Goal: Check status: Check status

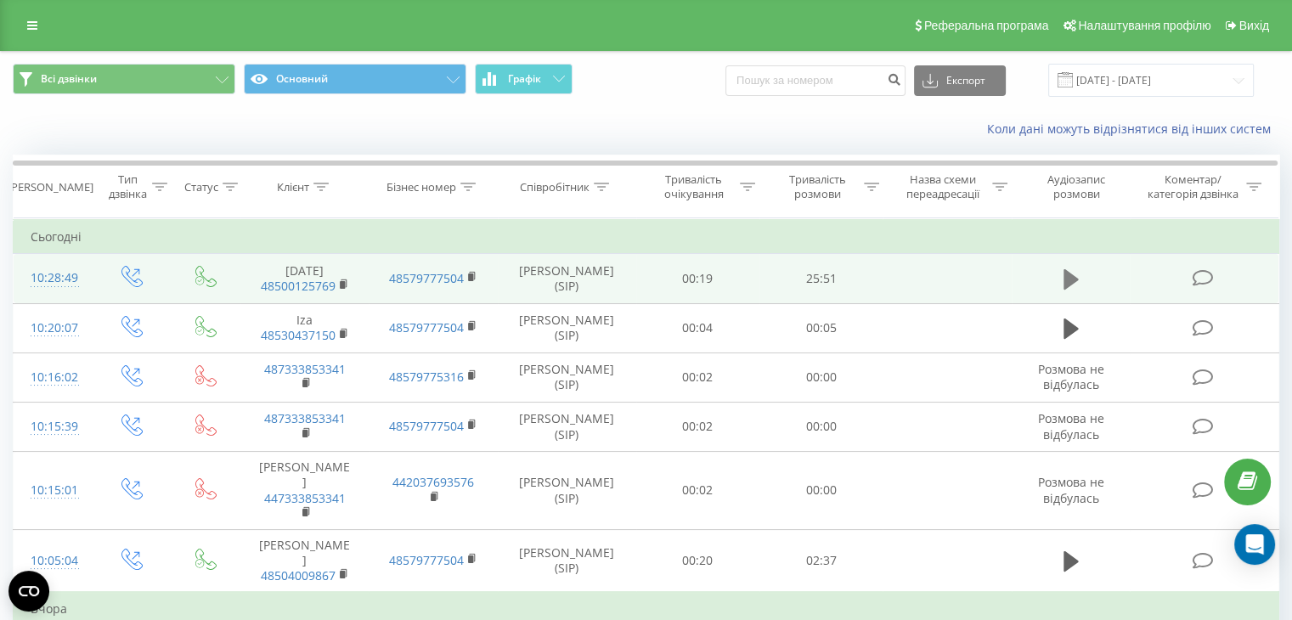
click at [1063, 273] on icon at bounding box center [1070, 279] width 15 height 20
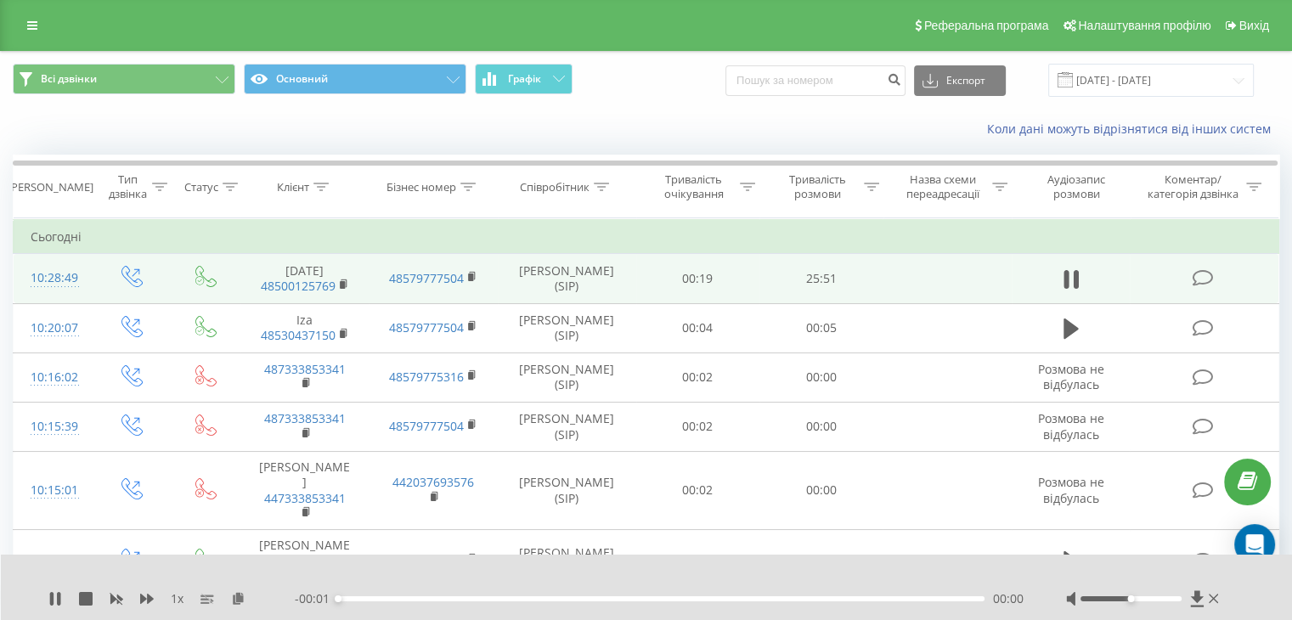
click at [811, 598] on div "00:00" at bounding box center [661, 598] width 646 height 5
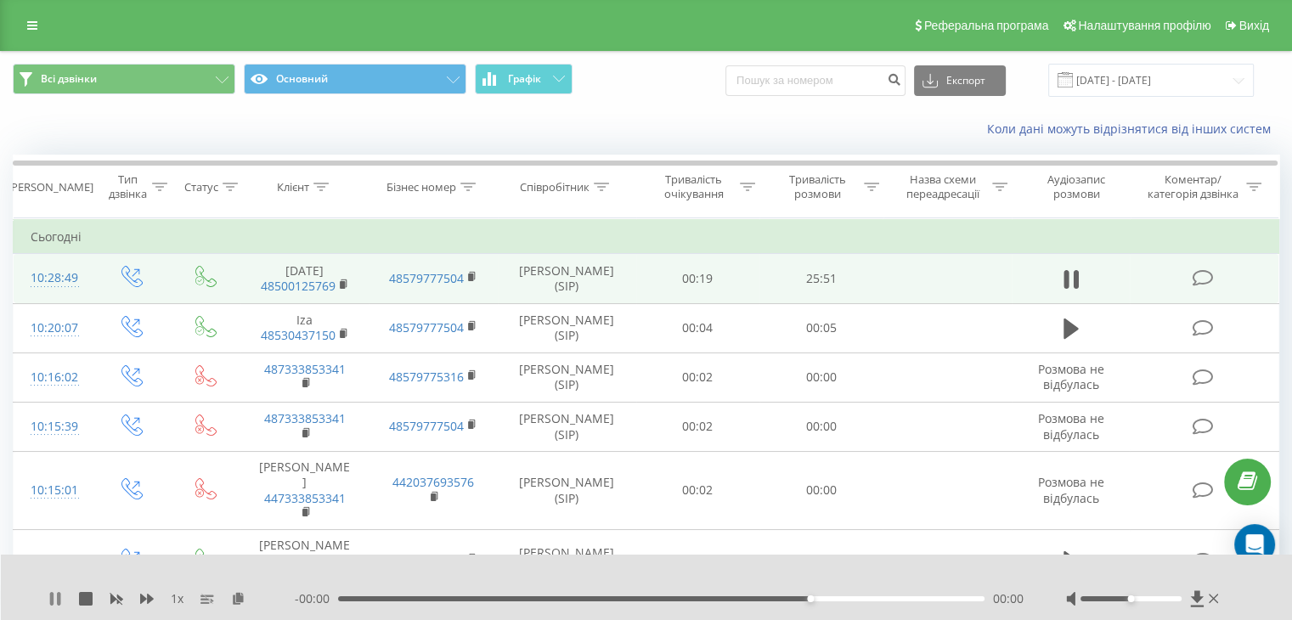
click at [55, 599] on icon at bounding box center [55, 599] width 14 height 14
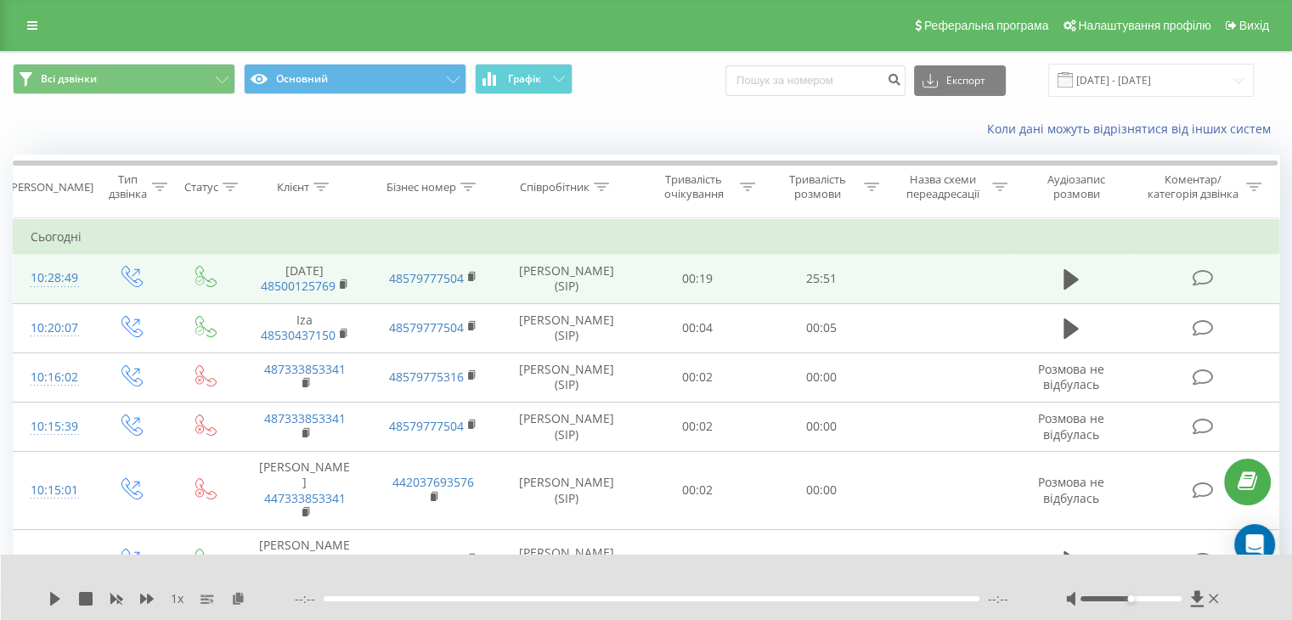
click at [55, 599] on icon at bounding box center [55, 599] width 10 height 14
click at [822, 599] on div "00:02" at bounding box center [661, 598] width 646 height 5
click at [41, 595] on div "1 x - 25:38 00:00 00:00" at bounding box center [647, 587] width 1292 height 65
click at [49, 598] on div "1 x - 25:38 00:00 00:00" at bounding box center [647, 587] width 1292 height 65
click at [55, 595] on icon at bounding box center [55, 599] width 14 height 14
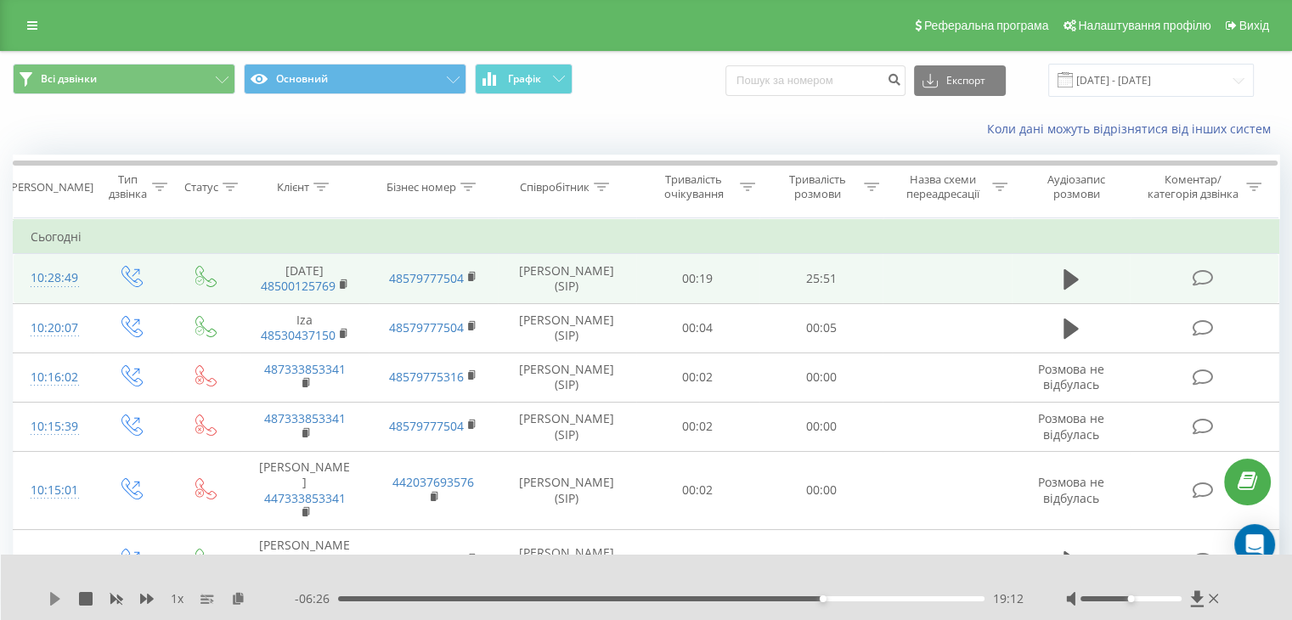
click at [56, 596] on icon at bounding box center [55, 599] width 10 height 14
click at [54, 598] on icon at bounding box center [55, 599] width 14 height 14
click at [54, 598] on icon at bounding box center [55, 599] width 10 height 14
click at [847, 597] on div "19:14" at bounding box center [661, 598] width 646 height 5
click at [866, 597] on div "20:10" at bounding box center [661, 598] width 646 height 5
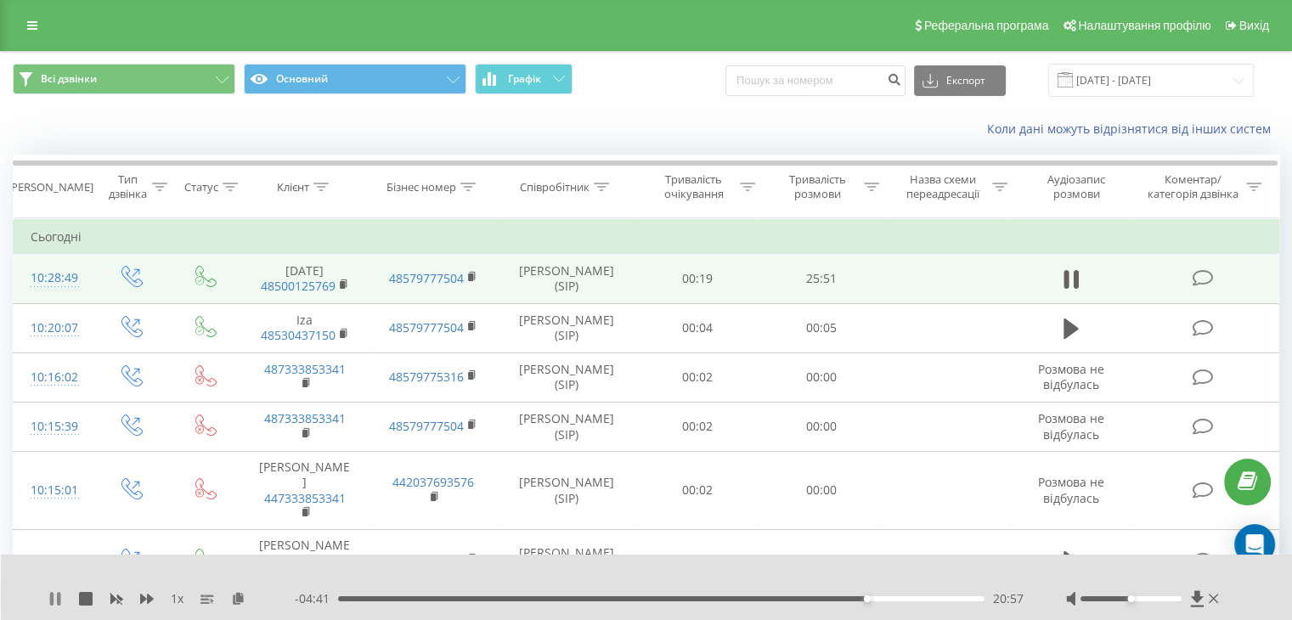
click at [58, 599] on icon at bounding box center [58, 599] width 3 height 14
click at [58, 600] on icon at bounding box center [55, 599] width 10 height 14
click at [931, 598] on div "20:57" at bounding box center [661, 598] width 646 height 5
click at [939, 596] on div "23:32" at bounding box center [661, 598] width 646 height 5
click at [945, 596] on div "24:04" at bounding box center [661, 598] width 646 height 5
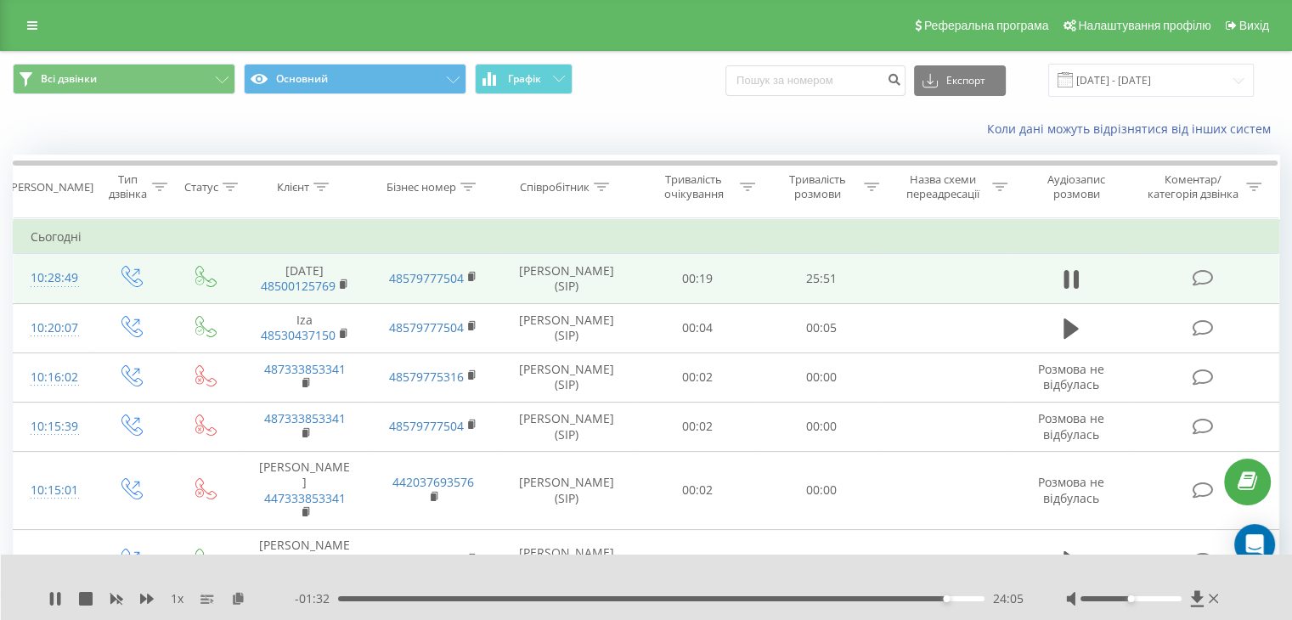
click at [953, 599] on div "24:05" at bounding box center [661, 598] width 646 height 5
click at [959, 598] on div "24:24" at bounding box center [661, 598] width 646 height 5
click at [965, 598] on div "24:51" at bounding box center [661, 598] width 646 height 5
click at [961, 596] on div "24:55" at bounding box center [661, 598] width 646 height 5
drag, startPoint x: 57, startPoint y: 602, endPoint x: 75, endPoint y: 589, distance: 22.4
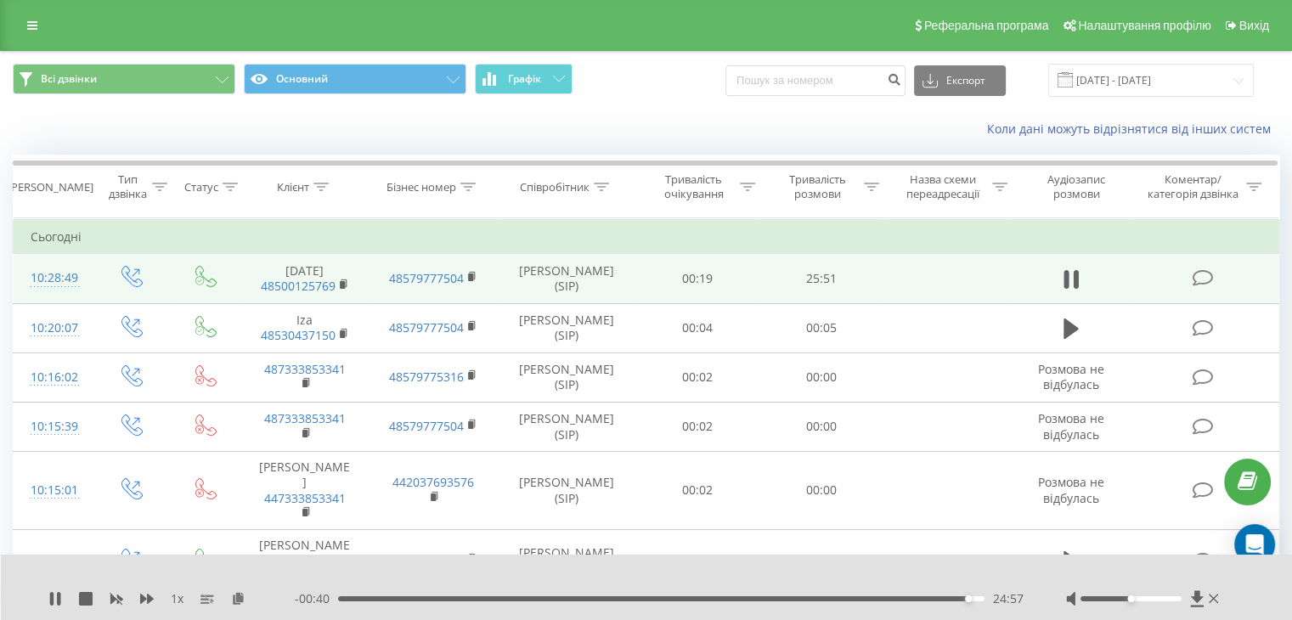
click at [57, 602] on icon at bounding box center [58, 599] width 3 height 14
click at [1219, 599] on div at bounding box center [1144, 598] width 156 height 17
click at [1209, 596] on icon at bounding box center [1213, 599] width 10 height 14
